Goal: Task Accomplishment & Management: Manage account settings

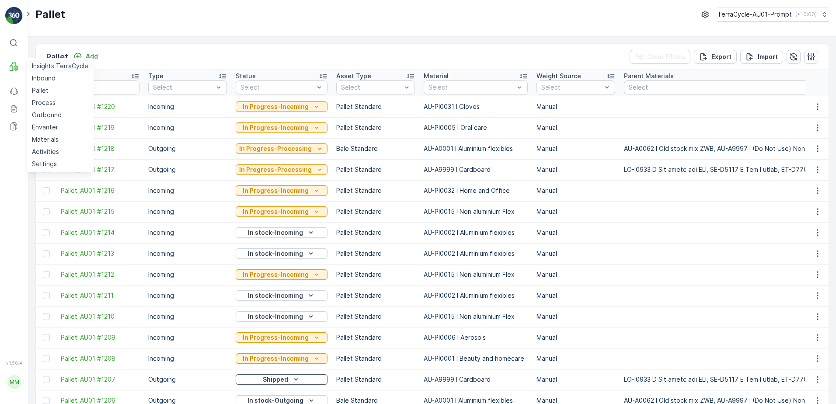
drag, startPoint x: 43, startPoint y: 80, endPoint x: 66, endPoint y: 64, distance: 27.6
click at [43, 80] on p "Inbound" at bounding box center [44, 78] width 24 height 9
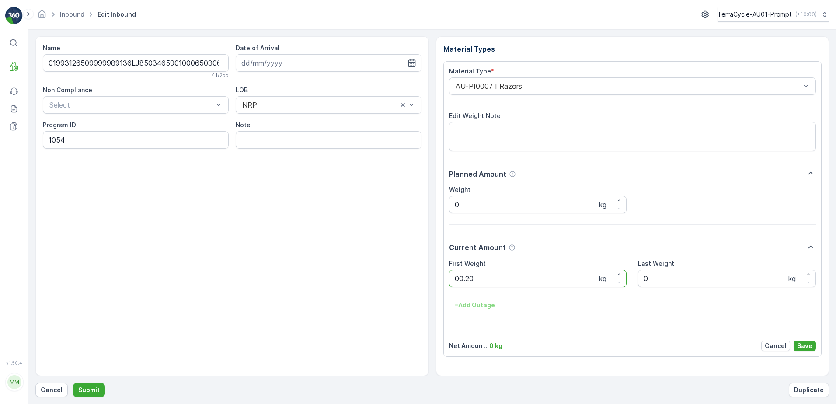
click at [73, 383] on button "Submit" at bounding box center [89, 390] width 32 height 14
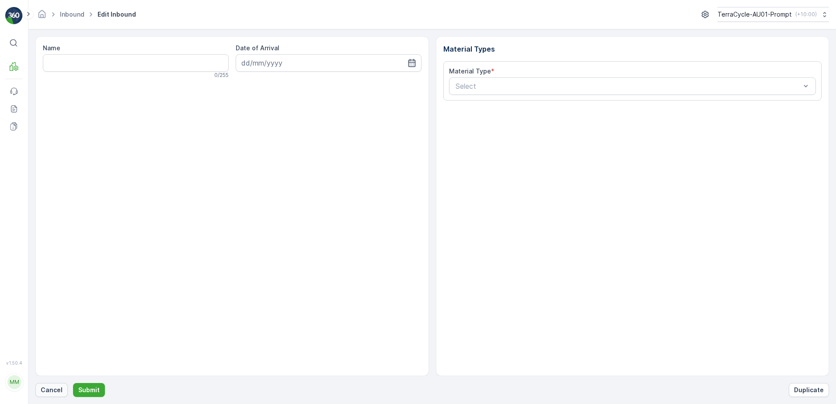
click at [48, 396] on button "Cancel" at bounding box center [51, 390] width 32 height 14
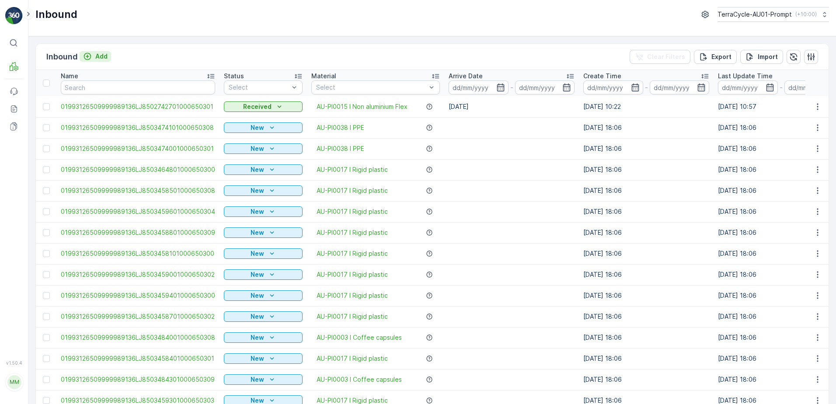
click at [103, 60] on p "Add" at bounding box center [101, 56] width 12 height 9
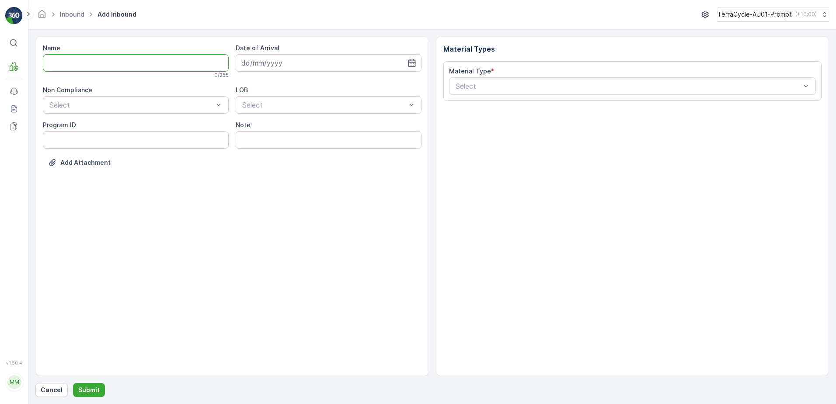
click at [100, 63] on input "Name" at bounding box center [136, 62] width 186 height 17
type input "01993126509999989136LJ8503461801000650303"
click at [73, 383] on button "Submit" at bounding box center [89, 390] width 32 height 14
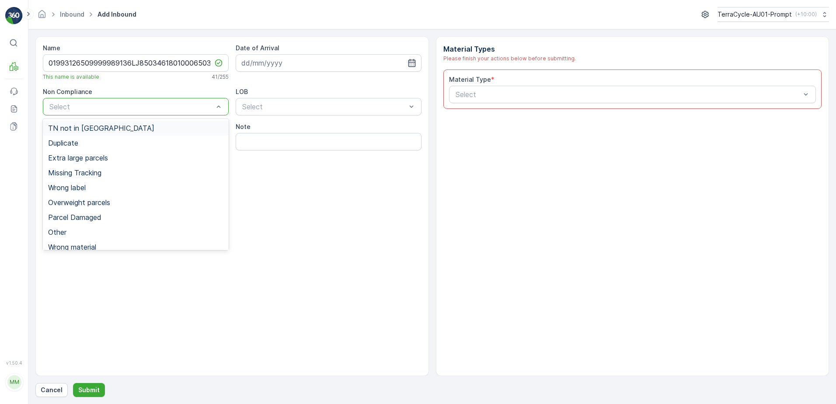
click at [99, 128] on span "TN not in [GEOGRAPHIC_DATA]" at bounding box center [101, 128] width 106 height 8
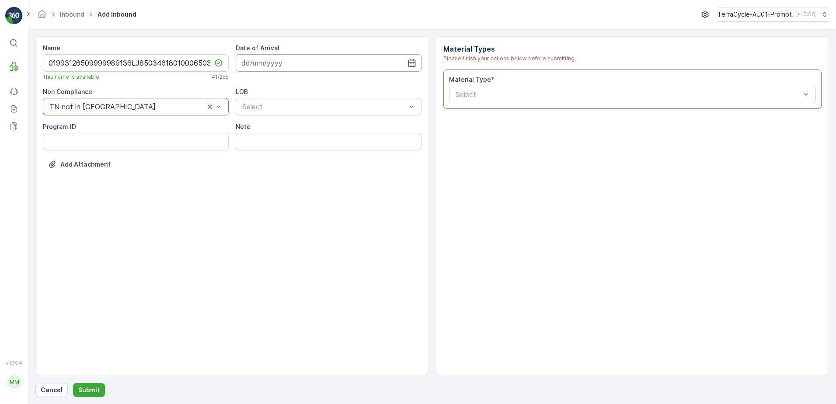
click at [270, 63] on input at bounding box center [329, 62] width 186 height 17
click at [279, 172] on div "23" at bounding box center [282, 171] width 14 height 14
type input "[DATE]"
click at [272, 132] on div "NRP" at bounding box center [328, 128] width 175 height 8
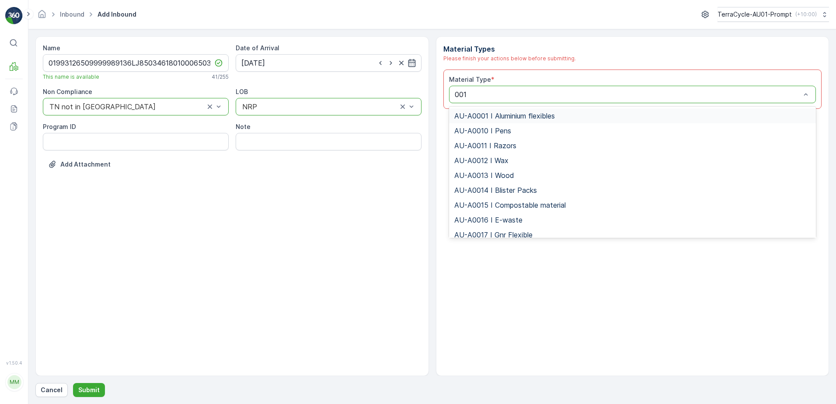
type input "0017"
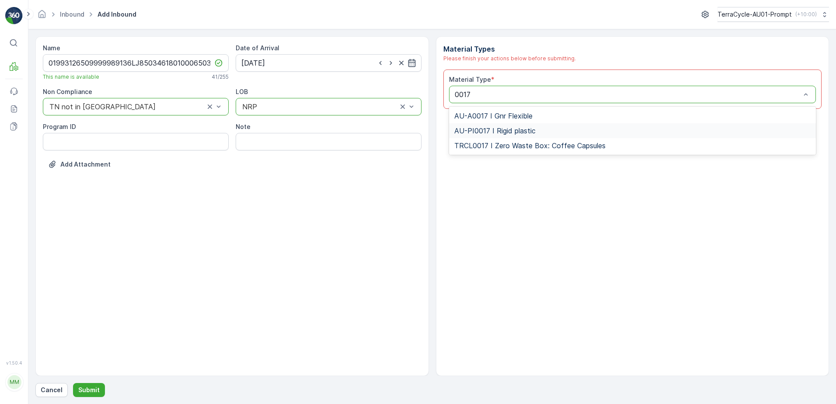
click at [498, 133] on span "AU-PI0017 I Rigid plastic" at bounding box center [494, 131] width 81 height 8
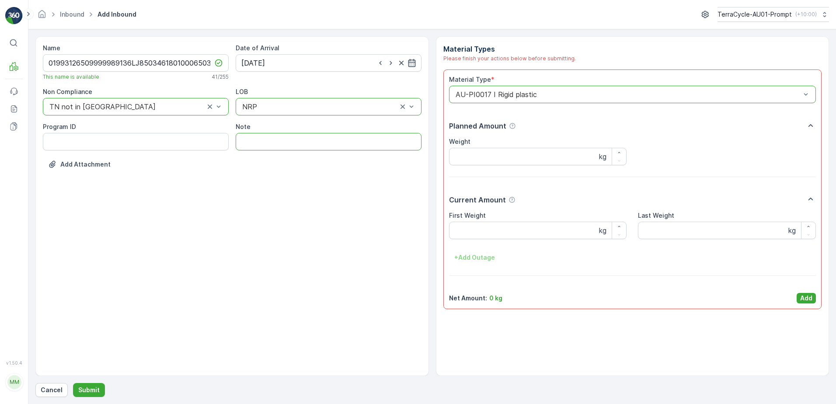
click at [243, 145] on input "Note" at bounding box center [329, 141] width 186 height 17
type input "WATERDROP BLISTERS"
click at [502, 234] on Weight "First Weight" at bounding box center [538, 230] width 178 height 17
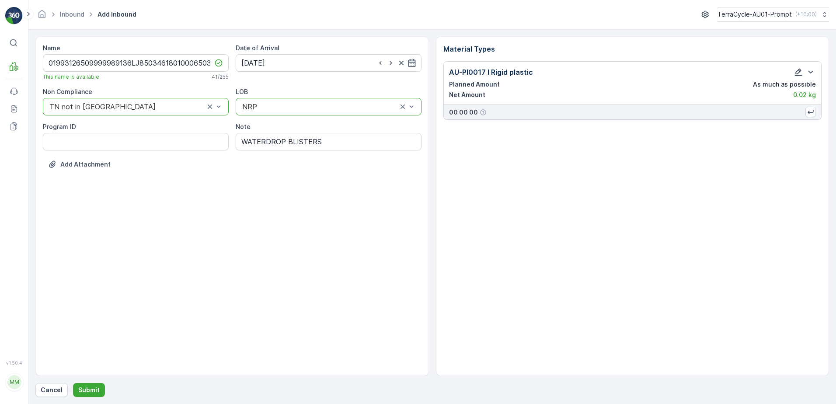
click at [799, 73] on icon "button" at bounding box center [798, 72] width 7 height 7
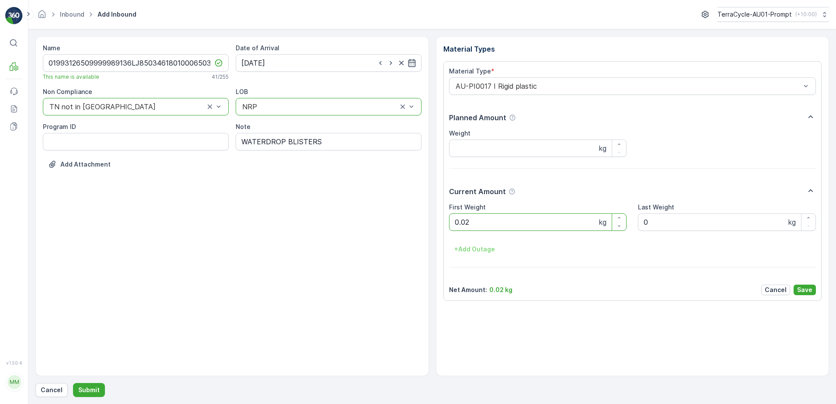
click at [491, 224] on Weight "0.02" at bounding box center [538, 221] width 178 height 17
type Weight "0.04"
click at [803, 290] on p "Save" at bounding box center [804, 290] width 15 height 9
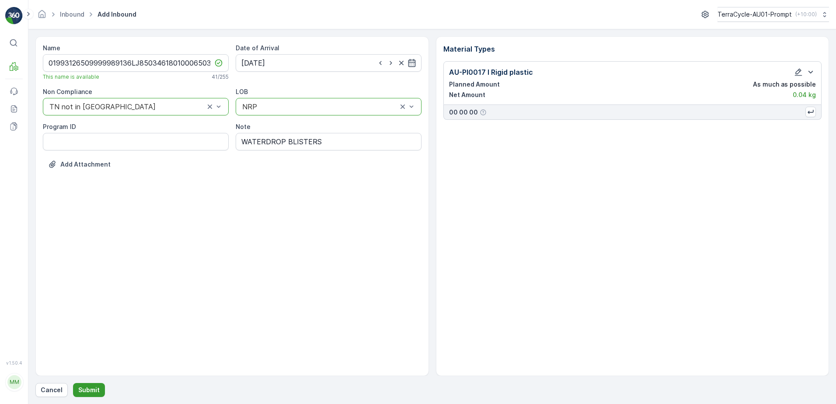
click at [94, 394] on p "Submit" at bounding box center [88, 390] width 21 height 9
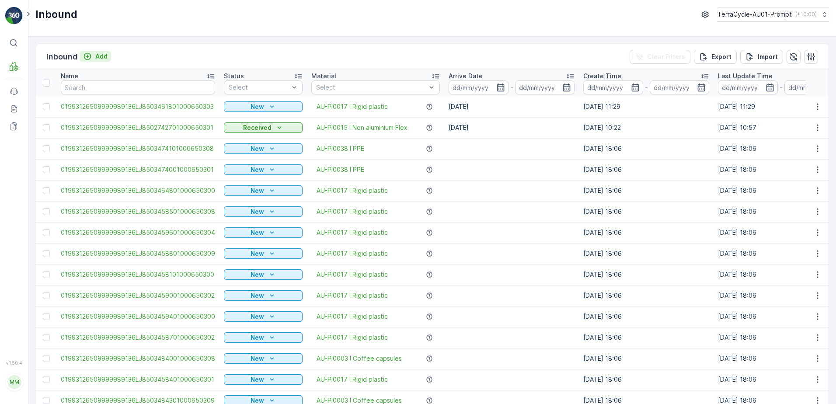
click at [95, 53] on p "Add" at bounding box center [101, 56] width 12 height 9
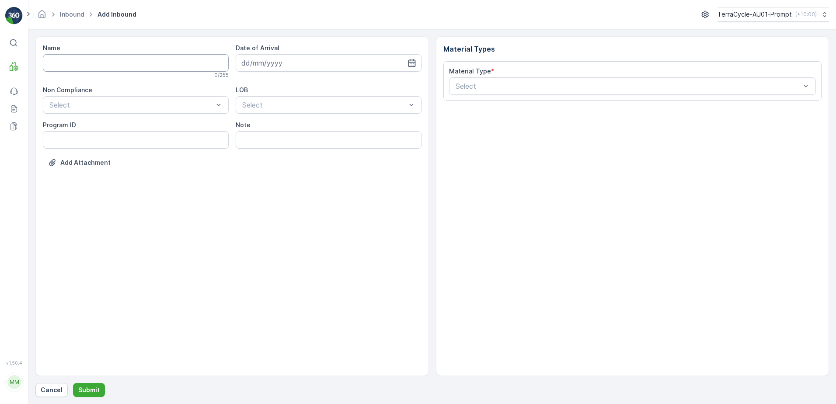
click at [110, 63] on input "Name" at bounding box center [136, 62] width 186 height 17
click at [73, 383] on button "Submit" at bounding box center [89, 390] width 32 height 14
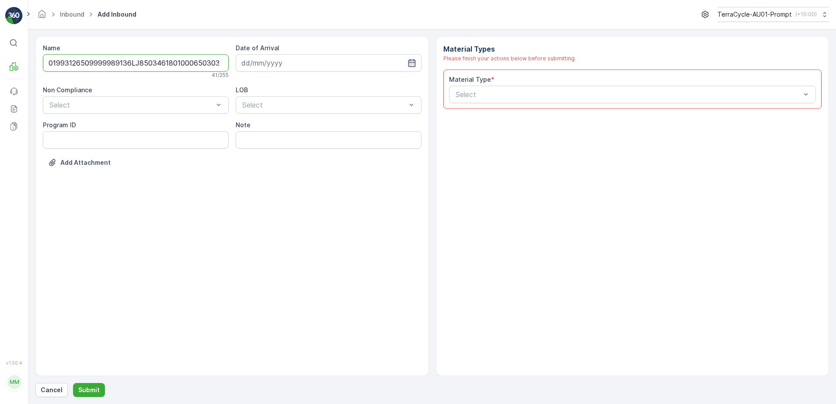
scroll to position [0, 2]
click at [212, 64] on input "01993126509999989136LJ8503461801000650303" at bounding box center [136, 62] width 186 height 17
type input "01993126509999989136LJ8503461801000650303A"
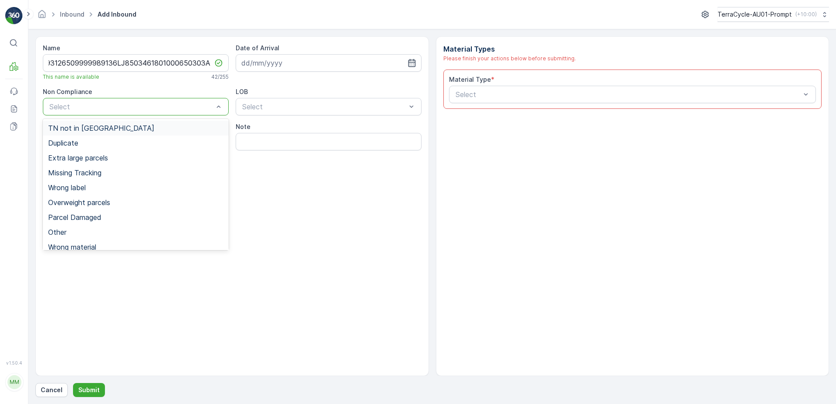
scroll to position [0, 0]
click at [73, 143] on span "Duplicate" at bounding box center [63, 143] width 30 height 8
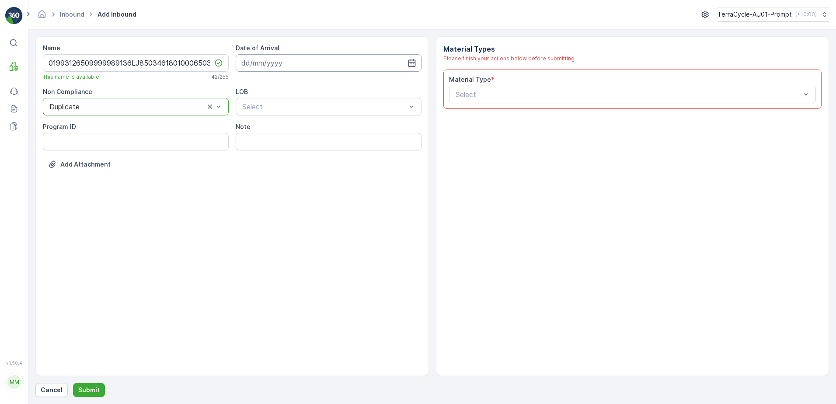
click at [277, 60] on input at bounding box center [329, 62] width 186 height 17
click at [278, 171] on div "23" at bounding box center [282, 171] width 14 height 14
type input "[DATE]"
click at [271, 130] on div "NRP" at bounding box center [328, 128] width 175 height 8
click at [262, 141] on input "Note" at bounding box center [329, 141] width 186 height 17
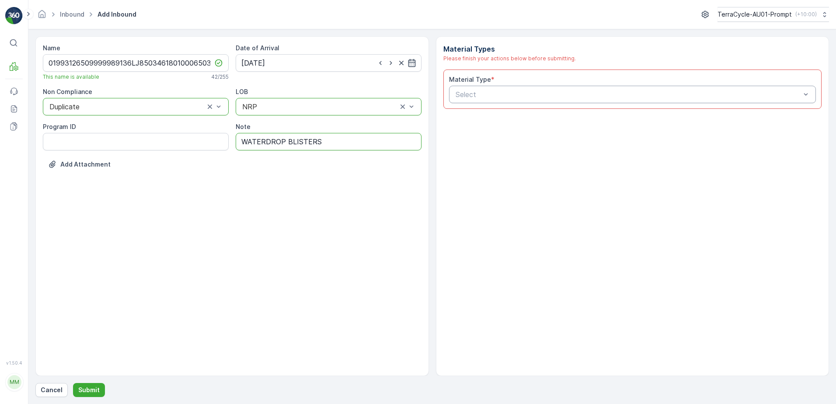
type input "WATERDROP BLISTERS"
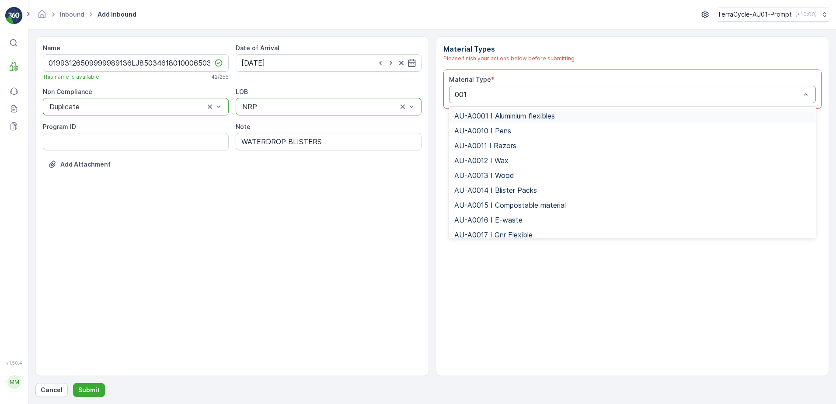
type input "0017"
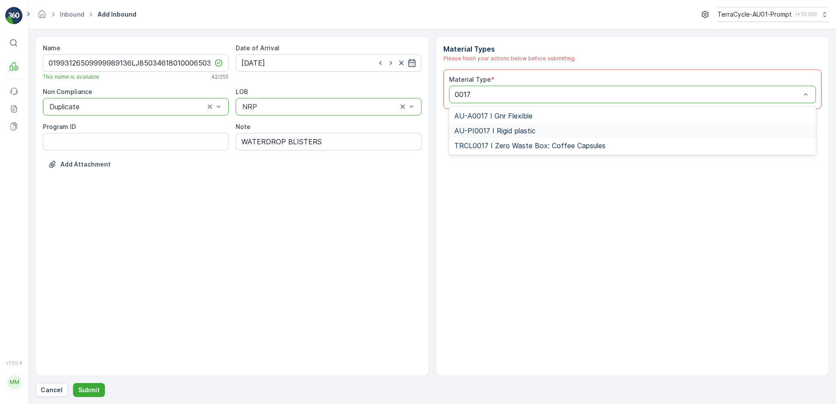
click at [501, 134] on span "AU-PI0017 I Rigid plastic" at bounding box center [494, 131] width 81 height 8
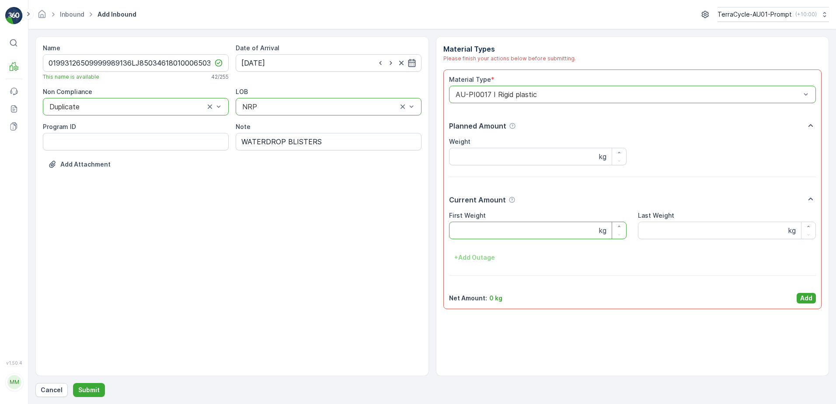
click at [497, 232] on Weight "First Weight" at bounding box center [538, 230] width 178 height 17
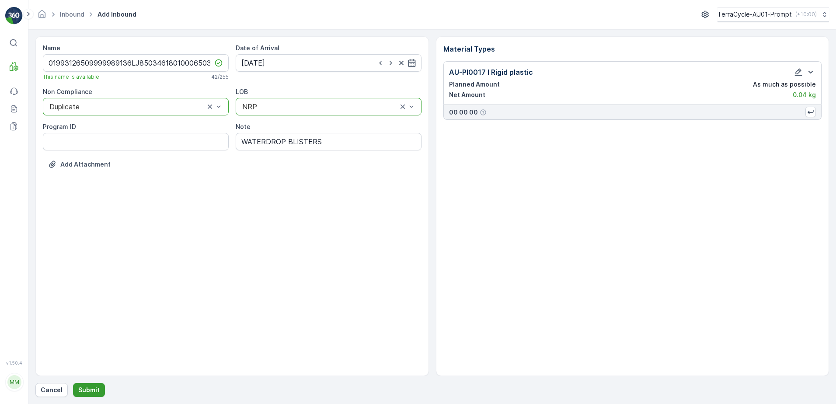
click at [87, 395] on button "Submit" at bounding box center [89, 390] width 32 height 14
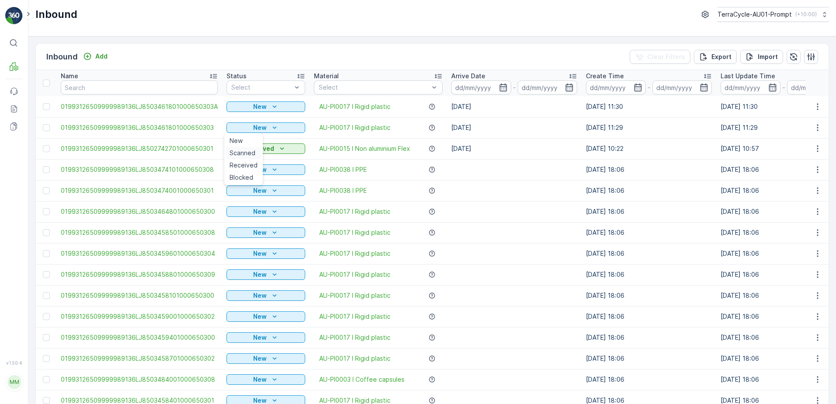
click at [255, 153] on span "Scanned" at bounding box center [243, 153] width 26 height 9
click at [271, 108] on icon "New" at bounding box center [274, 106] width 9 height 9
click at [249, 135] on span "Scanned" at bounding box center [243, 132] width 26 height 9
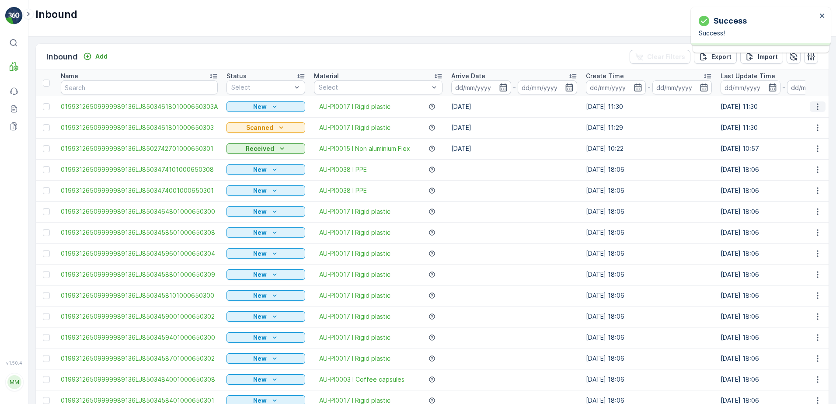
click at [817, 105] on icon "button" at bounding box center [818, 106] width 9 height 9
click at [785, 168] on span "Print QR" at bounding box center [783, 168] width 24 height 9
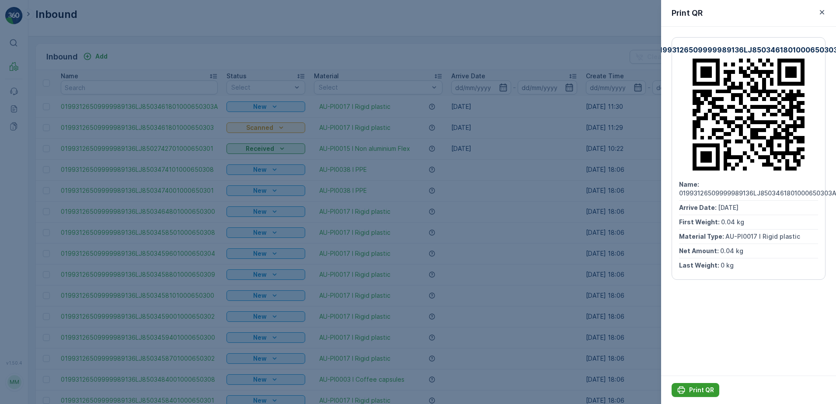
click at [702, 389] on p "Print QR" at bounding box center [701, 390] width 25 height 9
click at [823, 10] on icon "button" at bounding box center [822, 12] width 9 height 9
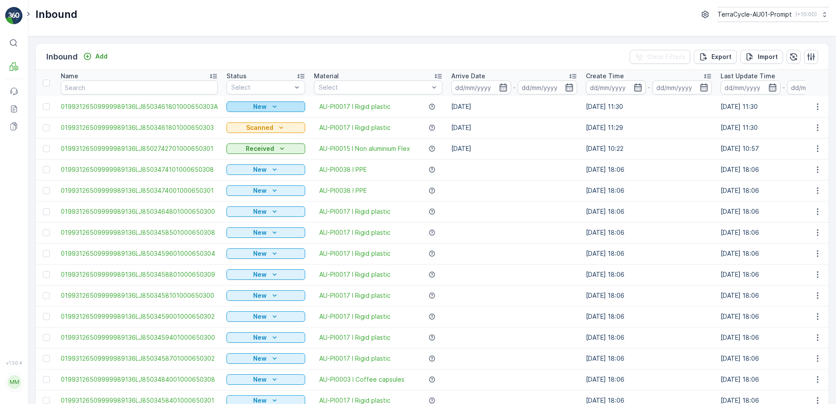
click at [276, 103] on icon "New" at bounding box center [274, 106] width 9 height 9
click at [254, 133] on span "Scanned" at bounding box center [243, 132] width 26 height 9
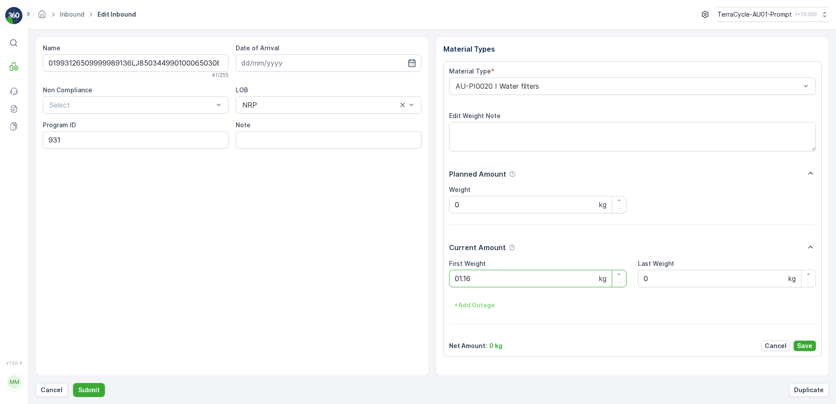
click at [73, 383] on button "Submit" at bounding box center [89, 390] width 32 height 14
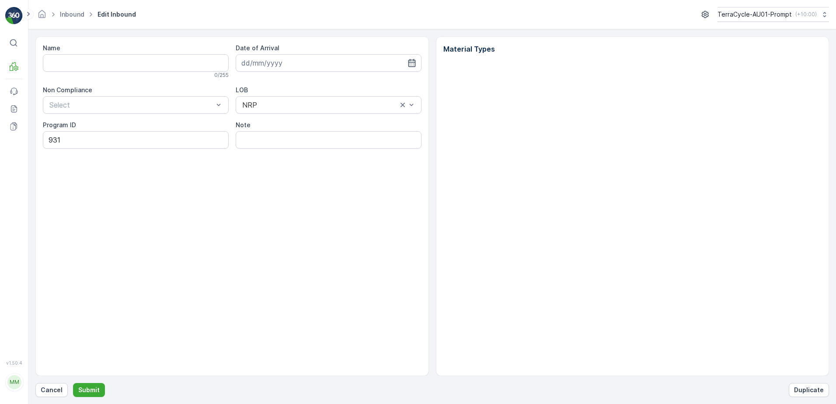
type input "01993126509999989136LJ8503449901000650308"
type input "[DATE]"
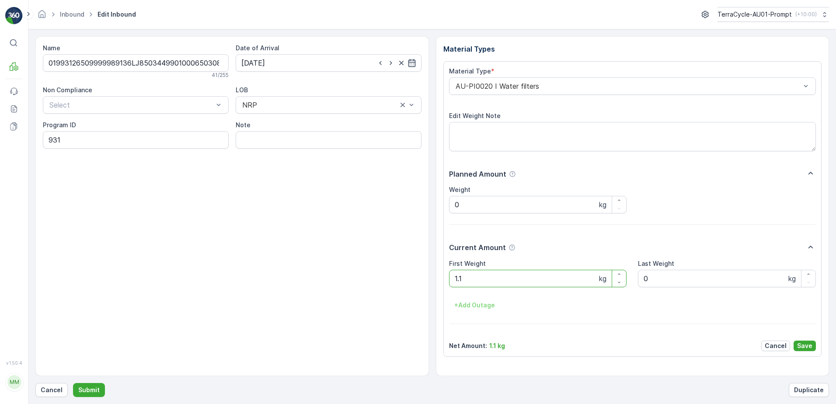
type Weight "1"
click at [73, 383] on button "Submit" at bounding box center [89, 390] width 32 height 14
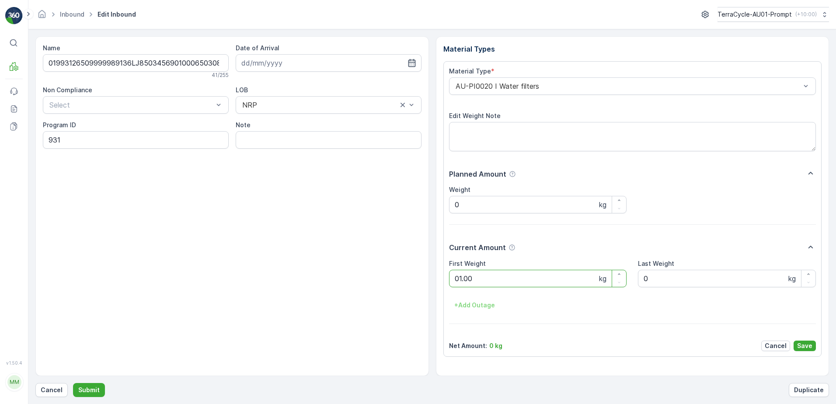
click at [73, 383] on button "Submit" at bounding box center [89, 390] width 32 height 14
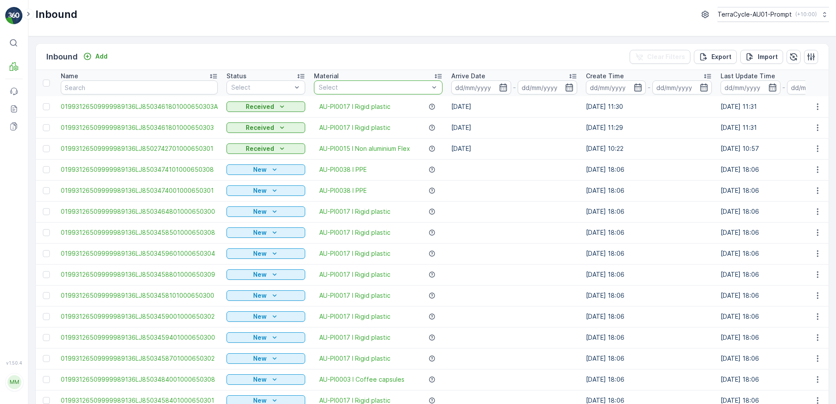
click at [356, 87] on div at bounding box center [374, 87] width 112 height 7
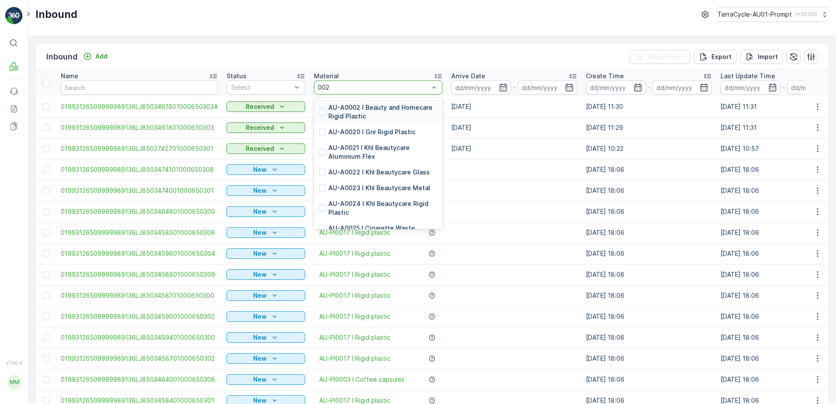
type input "0020"
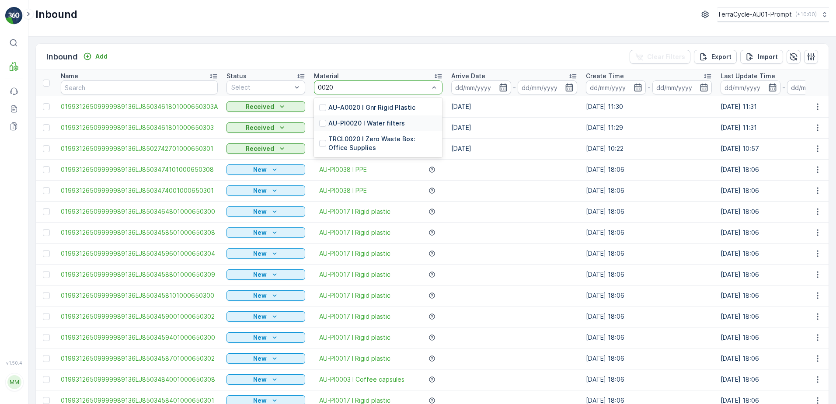
click at [363, 121] on p "AU-PI0020 I Water filters" at bounding box center [366, 123] width 77 height 9
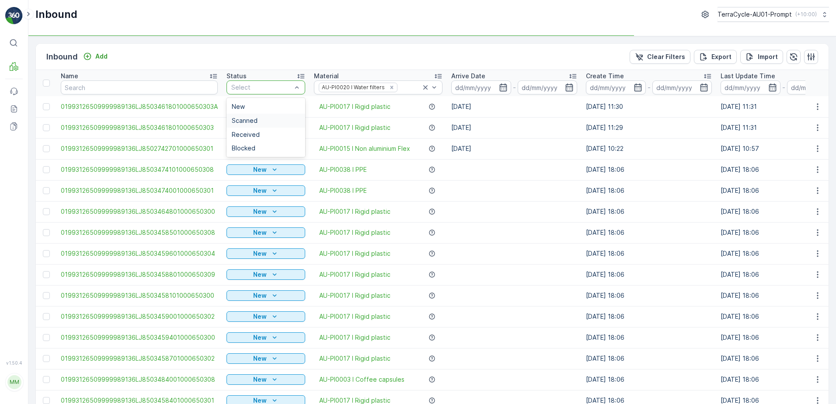
click at [238, 119] on span "Scanned" at bounding box center [245, 120] width 26 height 7
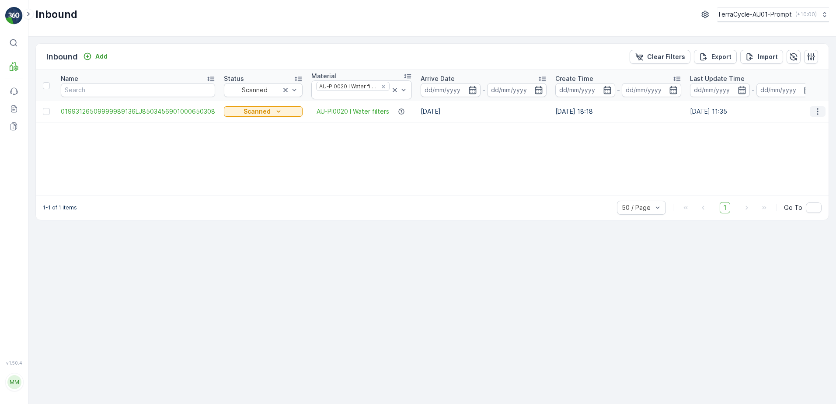
click at [817, 113] on icon "button" at bounding box center [818, 111] width 9 height 9
click at [792, 170] on span "Print QR" at bounding box center [783, 173] width 24 height 9
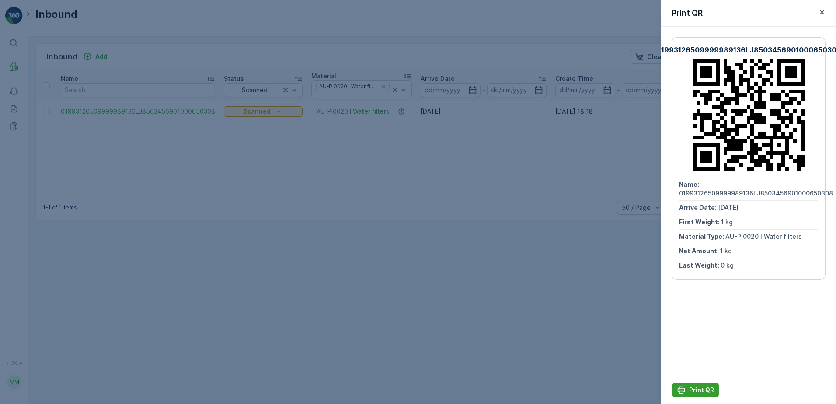
click at [696, 390] on p "Print QR" at bounding box center [701, 390] width 25 height 9
click at [821, 14] on icon "button" at bounding box center [822, 12] width 9 height 9
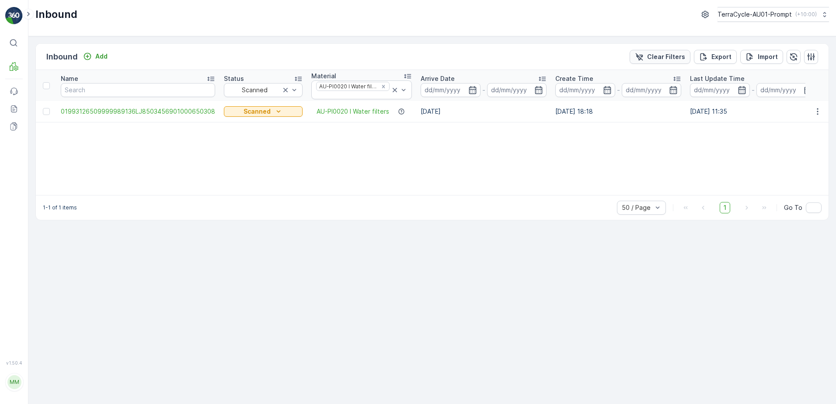
click at [651, 55] on p "Clear Filters" at bounding box center [666, 56] width 38 height 9
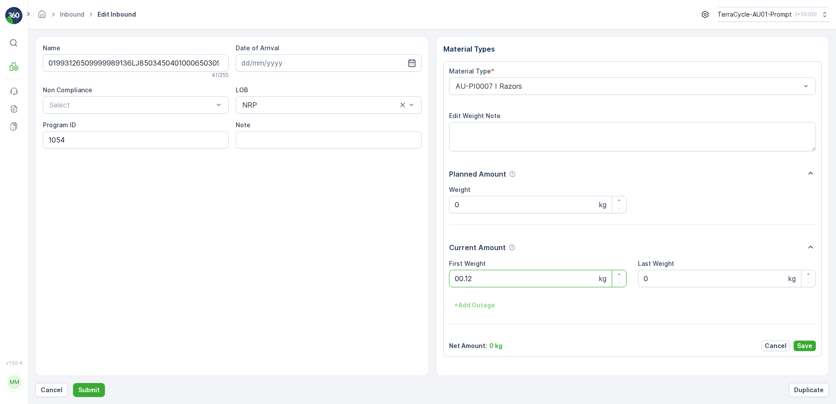
click at [73, 383] on button "Submit" at bounding box center [89, 390] width 32 height 14
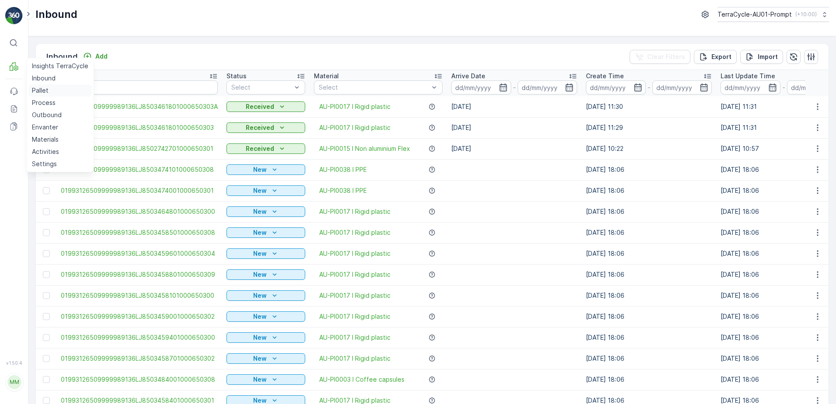
click at [47, 93] on p "Pallet" at bounding box center [40, 90] width 17 height 9
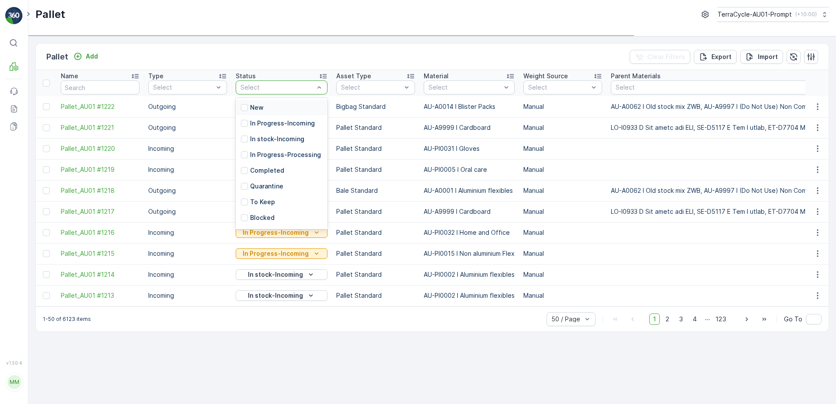
click at [272, 110] on div "New" at bounding box center [282, 108] width 92 height 16
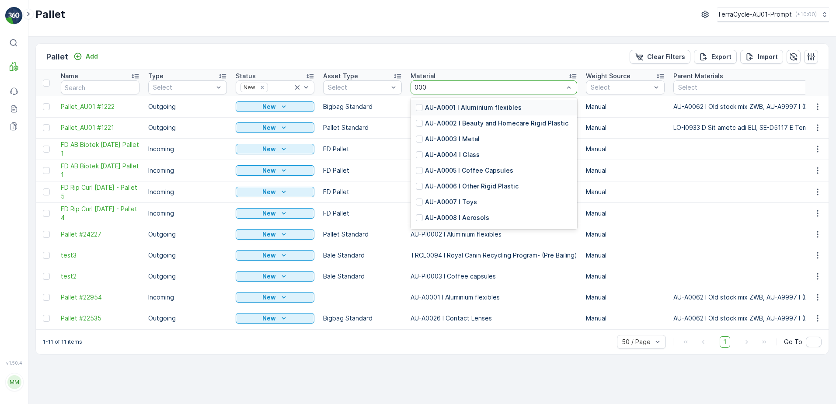
type input "0001"
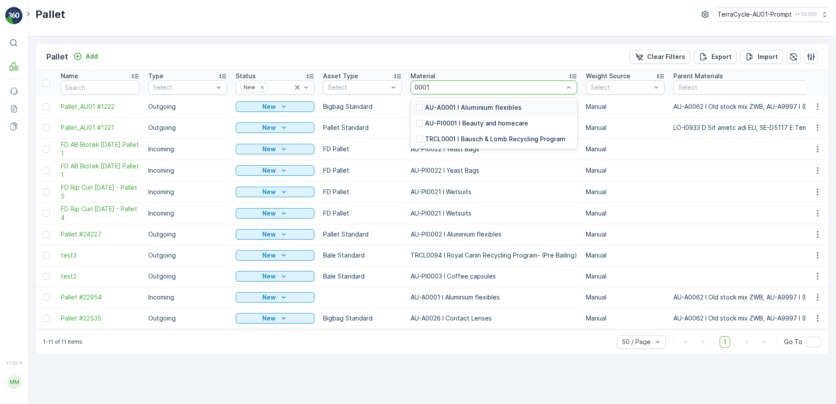
click at [497, 108] on p "AU-A0001 I Aluminium flexibles" at bounding box center [473, 107] width 97 height 9
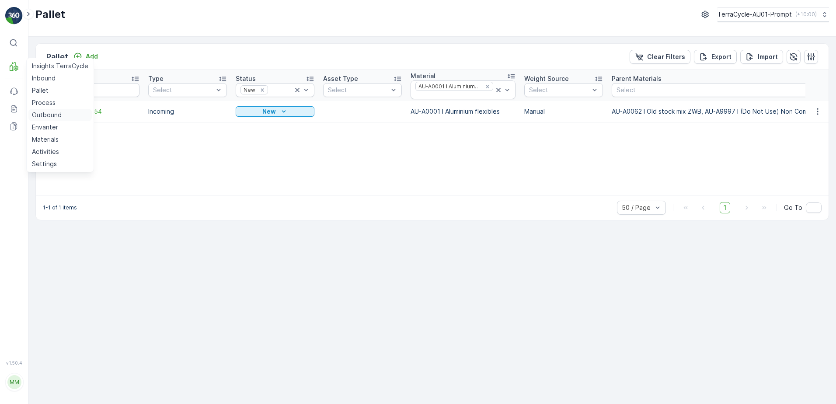
click at [62, 118] on link "Outbound" at bounding box center [59, 115] width 63 height 12
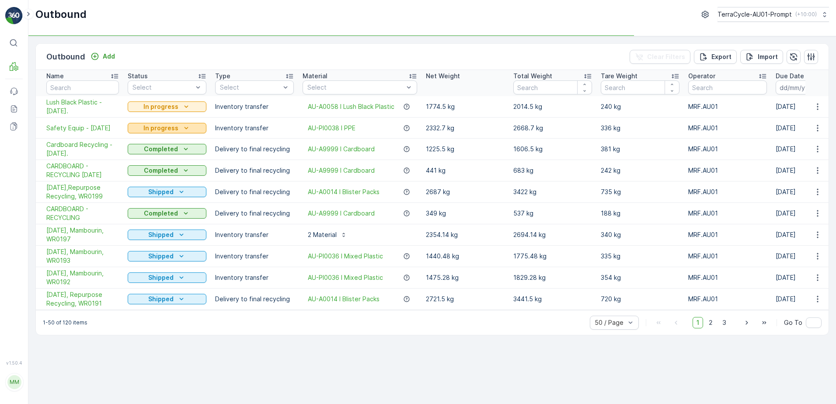
click at [184, 128] on icon "In progress" at bounding box center [186, 128] width 9 height 9
click at [157, 167] on span "Completed" at bounding box center [149, 165] width 33 height 9
click at [184, 105] on icon "In progress" at bounding box center [186, 106] width 9 height 9
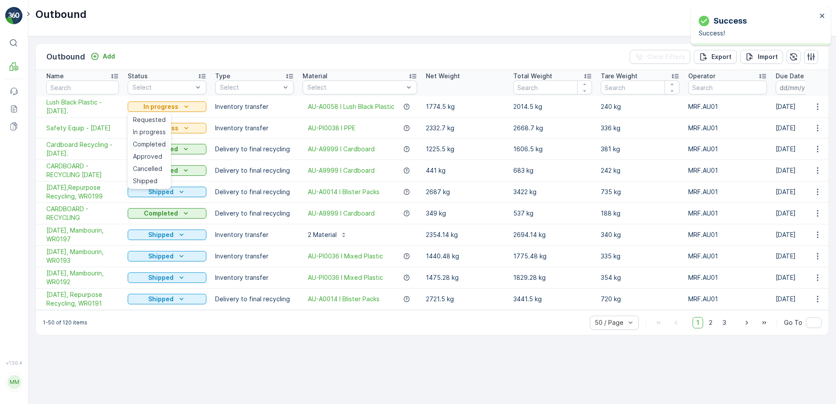
click at [160, 143] on span "Completed" at bounding box center [149, 144] width 33 height 9
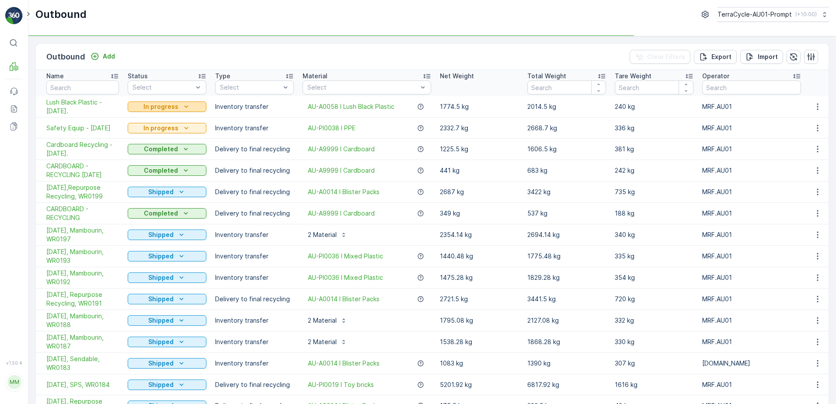
click at [186, 107] on icon "In progress" at bounding box center [187, 106] width 4 height 2
click at [162, 141] on span "Completed" at bounding box center [149, 144] width 33 height 9
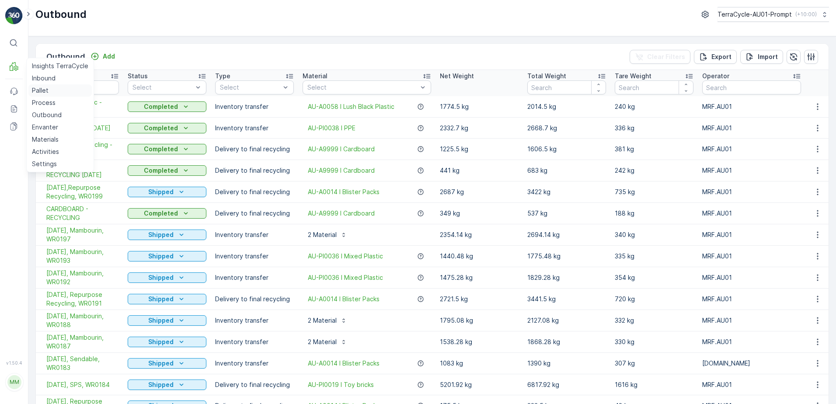
click at [37, 89] on p "Pallet" at bounding box center [40, 90] width 17 height 9
